Goal: Task Accomplishment & Management: Use online tool/utility

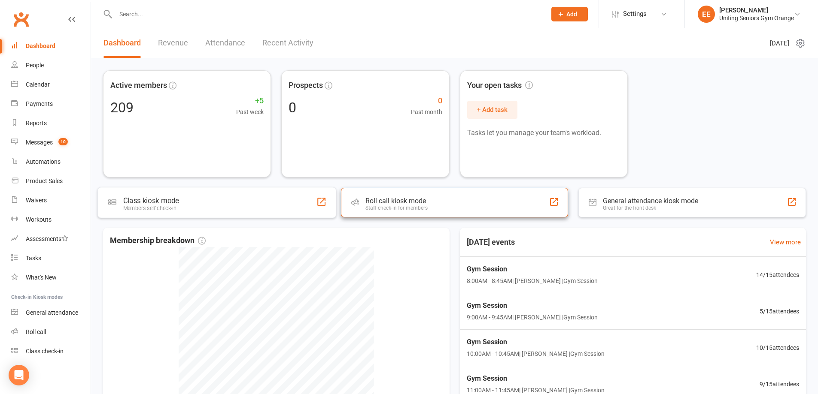
click at [469, 209] on div "Roll call kiosk mode Staff check-in for members" at bounding box center [454, 203] width 227 height 30
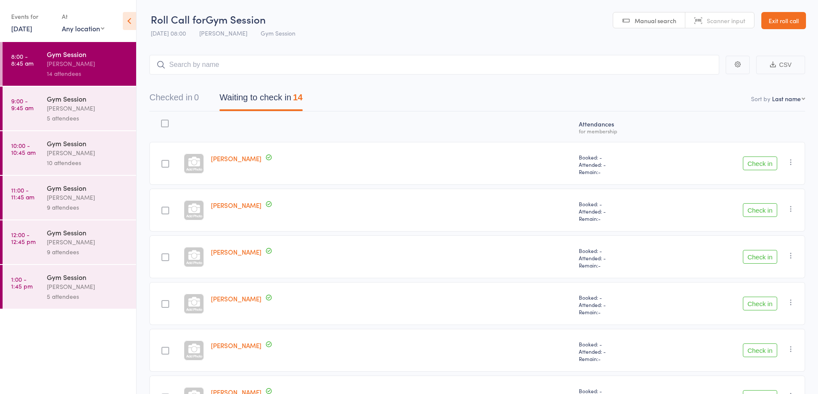
click at [760, 255] on button "Check in" at bounding box center [759, 257] width 34 height 14
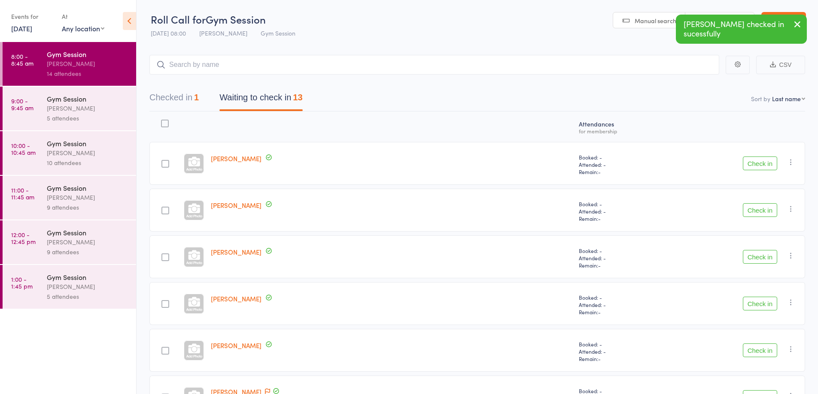
click at [758, 303] on button "Check in" at bounding box center [759, 304] width 34 height 14
click at [761, 301] on button "Check in" at bounding box center [759, 304] width 34 height 14
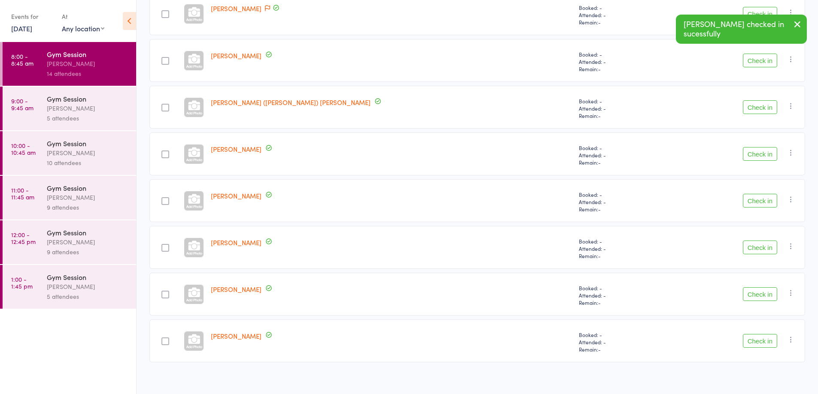
scroll to position [297, 0]
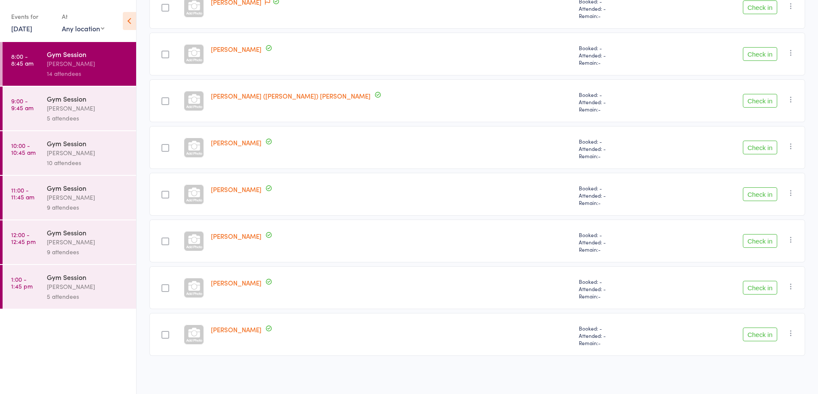
click at [758, 150] on button "Check in" at bounding box center [759, 148] width 34 height 14
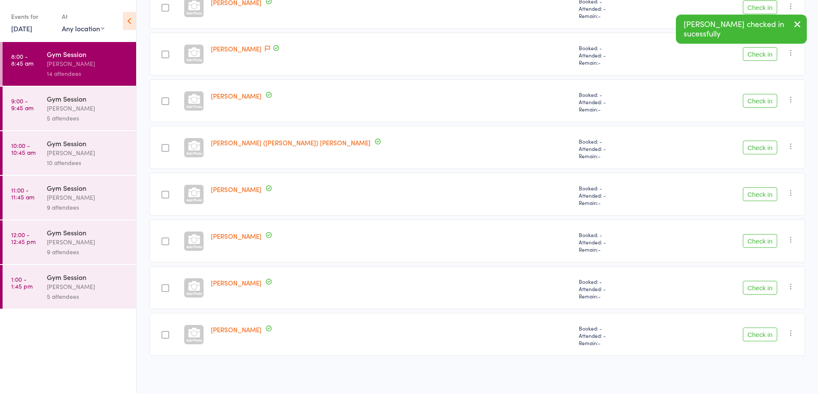
scroll to position [250, 0]
click at [757, 193] on button "Check in" at bounding box center [759, 195] width 34 height 14
click at [756, 242] on button "Check in" at bounding box center [759, 241] width 34 height 14
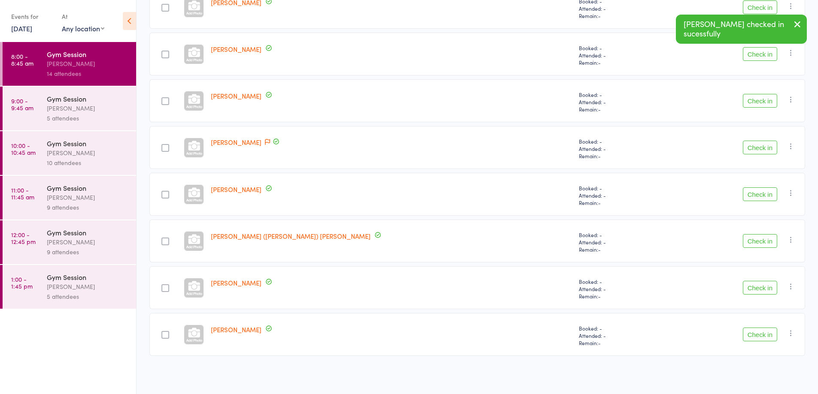
click at [759, 287] on button "Check in" at bounding box center [759, 288] width 34 height 14
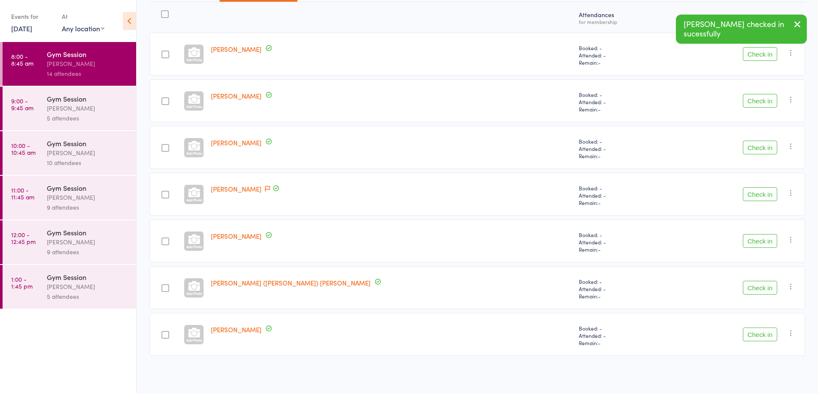
scroll to position [109, 0]
click at [760, 333] on button "Check in" at bounding box center [759, 335] width 34 height 14
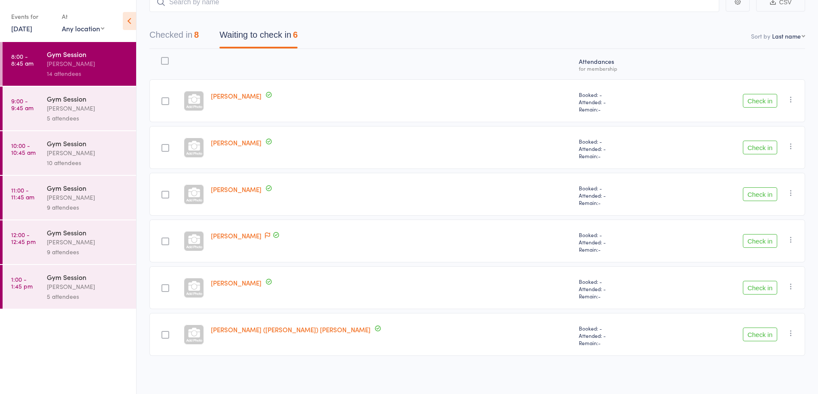
click at [754, 99] on button "Check in" at bounding box center [759, 101] width 34 height 14
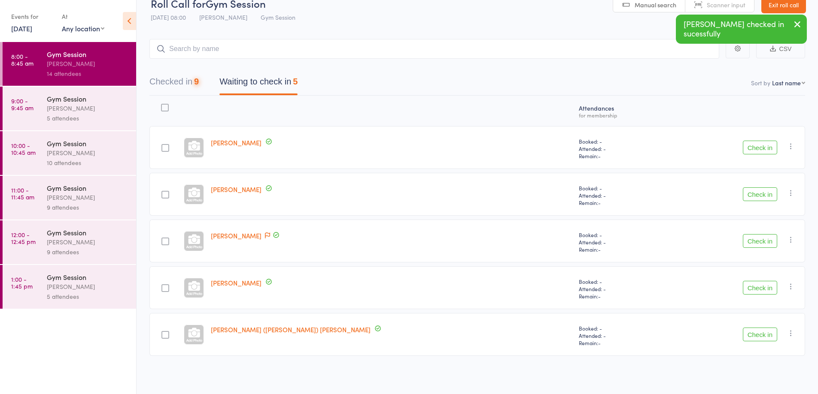
scroll to position [16, 0]
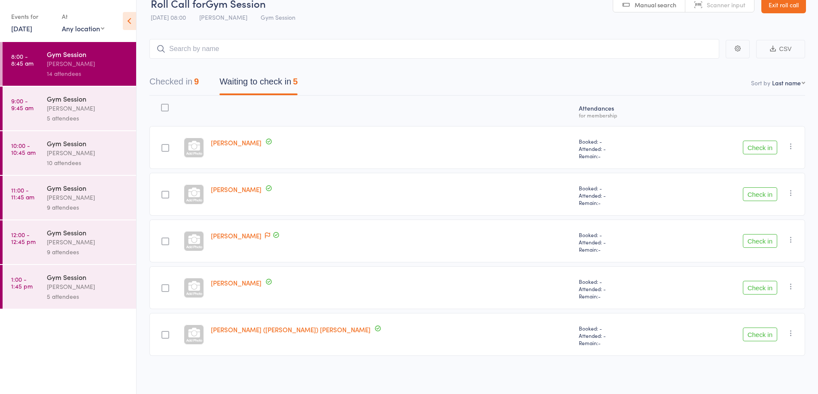
click at [757, 332] on button "Check in" at bounding box center [759, 335] width 34 height 14
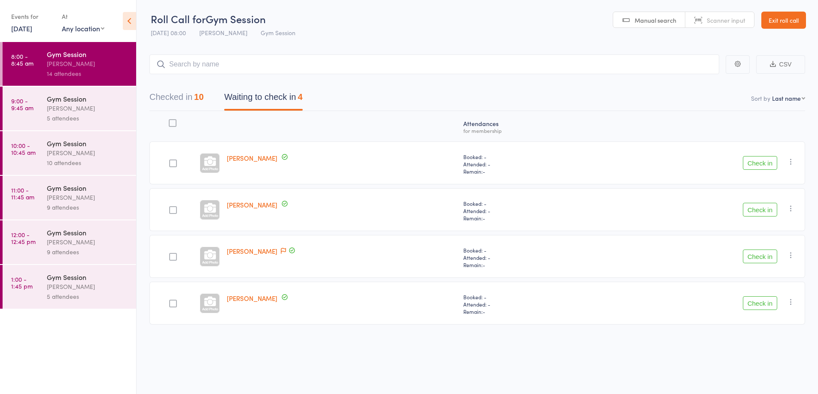
click at [758, 210] on button "Check in" at bounding box center [759, 210] width 34 height 14
click at [759, 164] on button "Check in" at bounding box center [759, 163] width 34 height 14
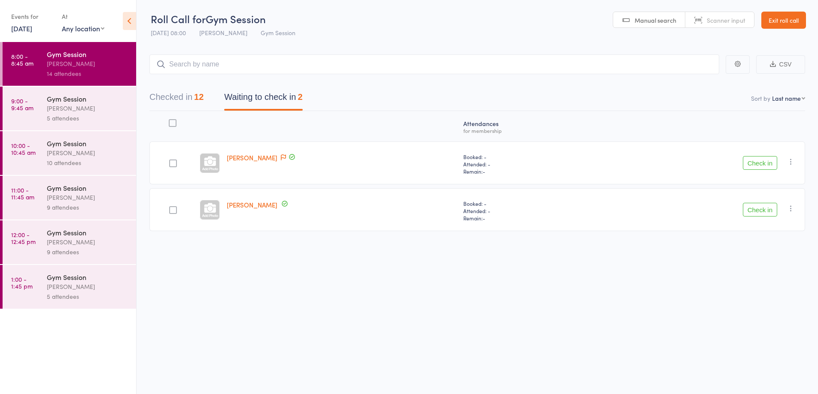
click at [79, 115] on div "5 attendees" at bounding box center [88, 118] width 82 height 10
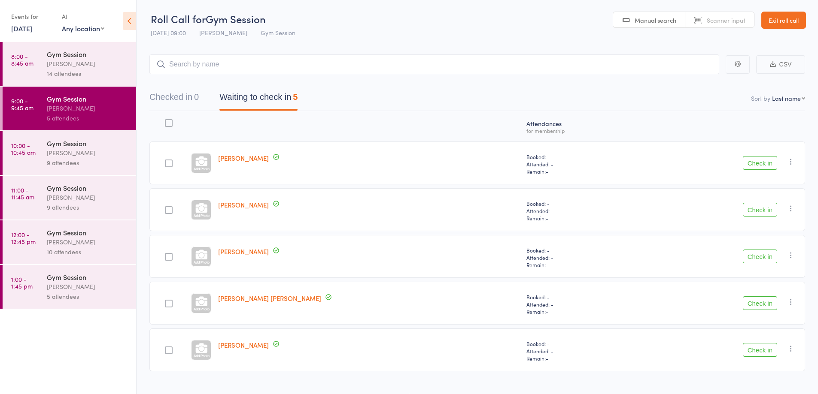
click at [100, 68] on div "Vanessa Gaynor" at bounding box center [88, 64] width 82 height 10
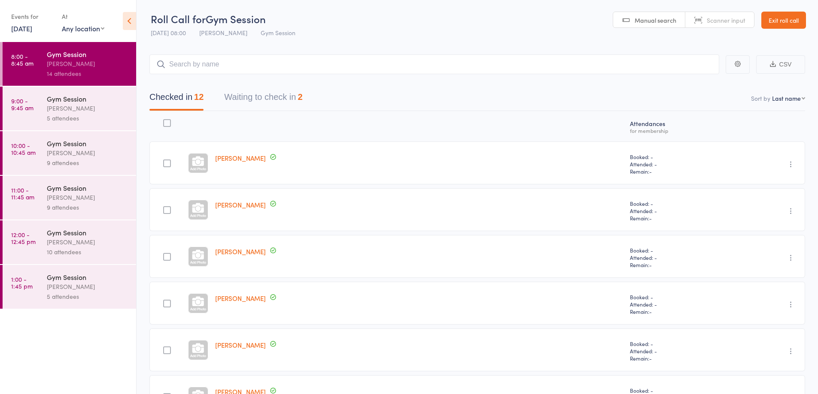
click at [278, 100] on button "Waiting to check in 2" at bounding box center [263, 99] width 78 height 23
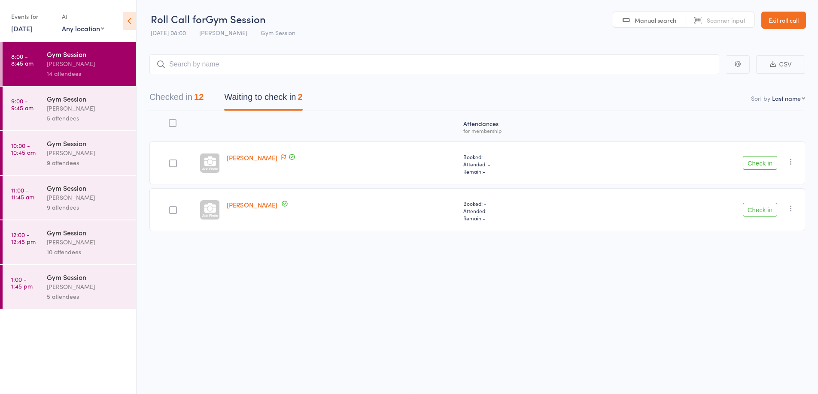
click at [753, 162] on button "Check in" at bounding box center [759, 163] width 34 height 14
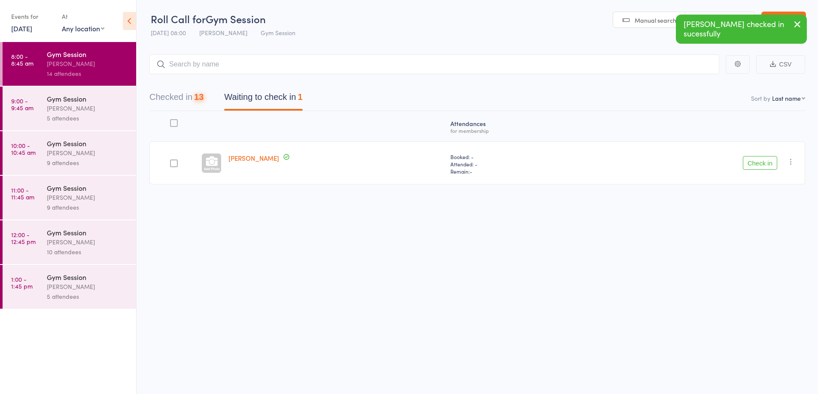
click at [751, 168] on button "Check in" at bounding box center [759, 163] width 34 height 14
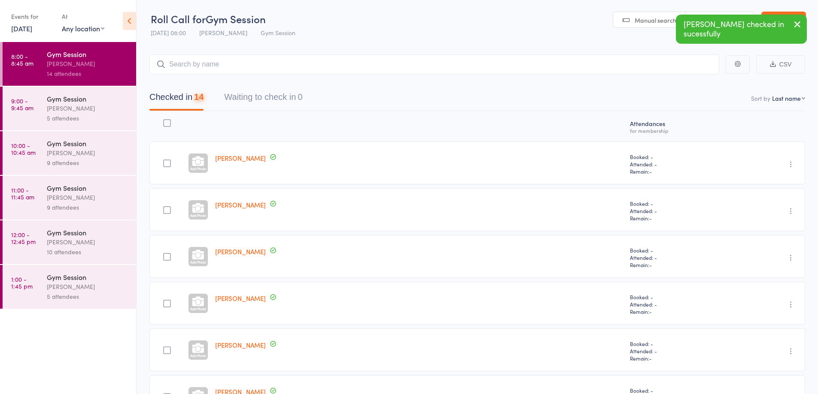
click at [105, 110] on div "Vanessa Gaynor" at bounding box center [88, 108] width 82 height 10
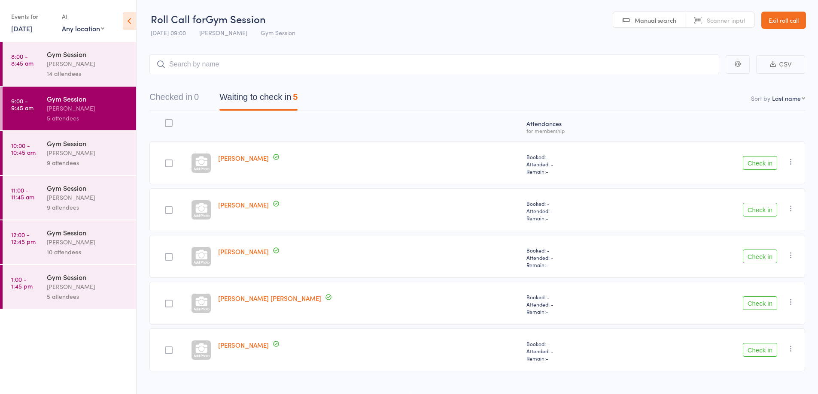
click at [89, 54] on div "Gym Session" at bounding box center [88, 53] width 82 height 9
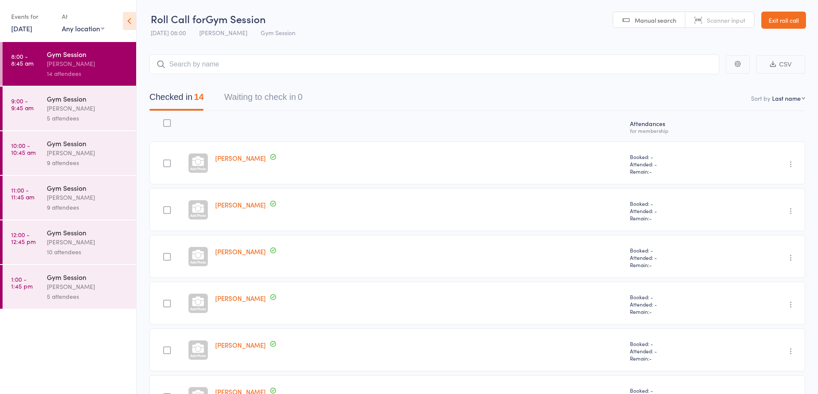
click at [81, 113] on div "Vanessa Gaynor" at bounding box center [88, 108] width 82 height 10
